Goal: Find specific page/section

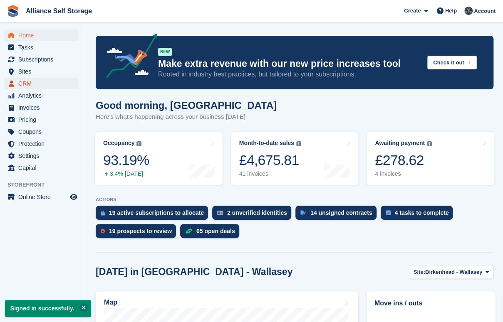
click at [46, 87] on span "CRM" at bounding box center [43, 84] width 50 height 12
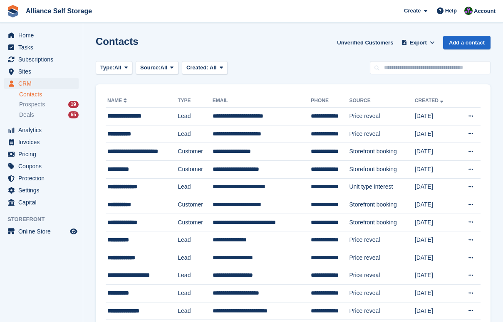
click at [442, 70] on input "text" at bounding box center [430, 68] width 121 height 14
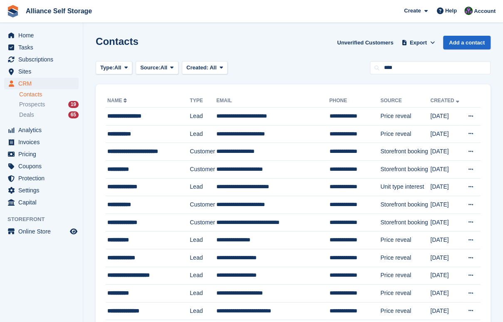
type input "****"
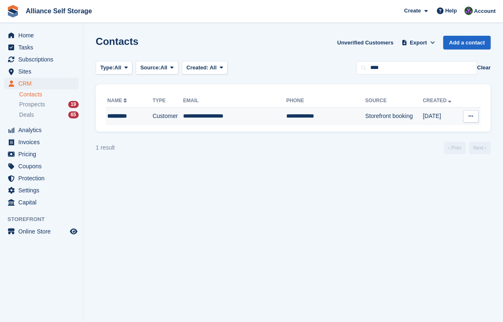
click at [286, 118] on td "**********" at bounding box center [325, 116] width 79 height 17
